Goal: Check status: Check status

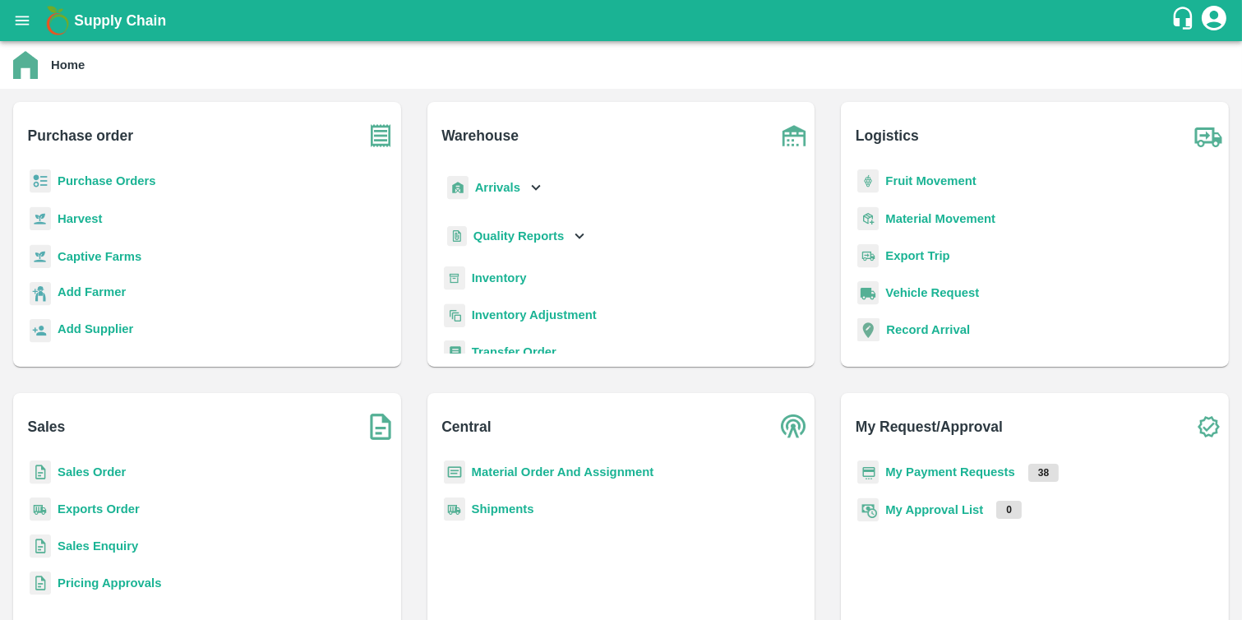
click at [910, 474] on b "My Payment Requests" at bounding box center [951, 471] width 130 height 13
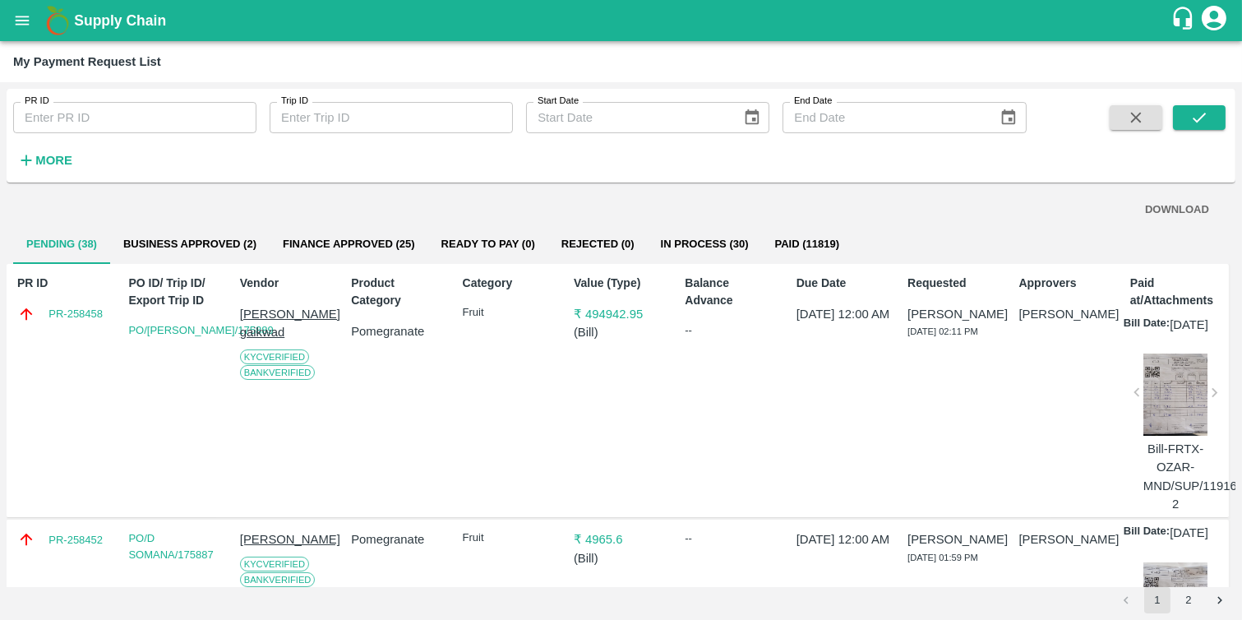
click at [153, 123] on input "PR ID" at bounding box center [134, 117] width 243 height 31
type input "258388"
click at [1209, 109] on button "submit" at bounding box center [1199, 117] width 53 height 25
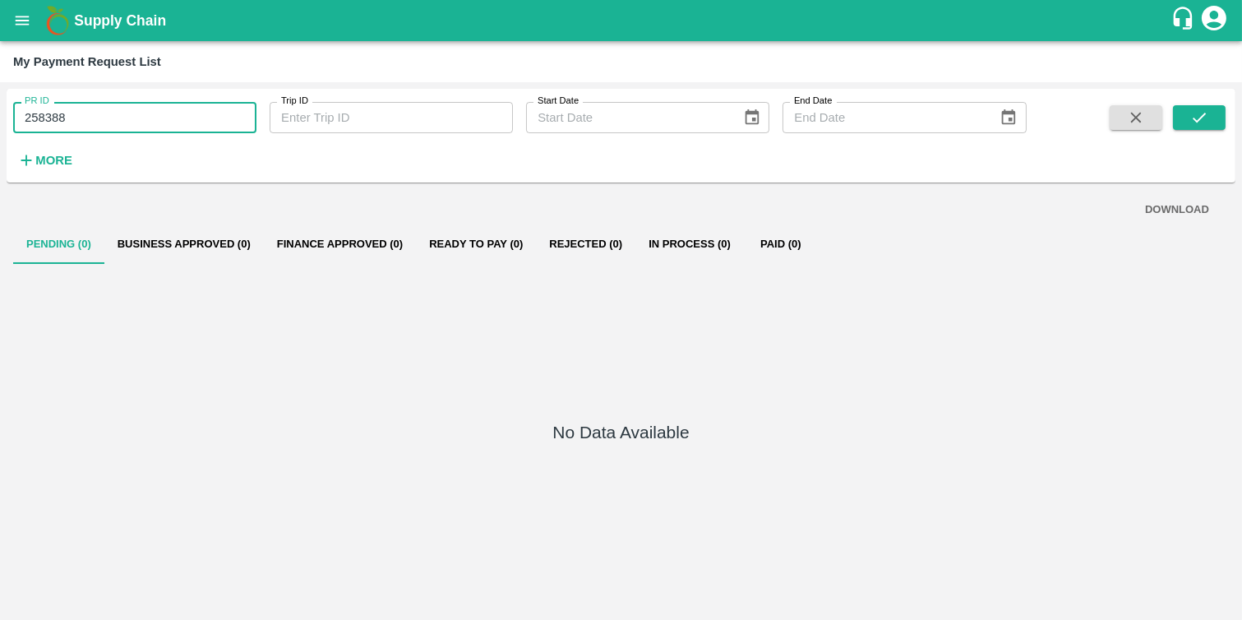
click at [26, 119] on input "258388" at bounding box center [134, 117] width 243 height 31
click at [1203, 118] on icon "submit" at bounding box center [1200, 118] width 18 height 18
